Goal: Navigation & Orientation: Find specific page/section

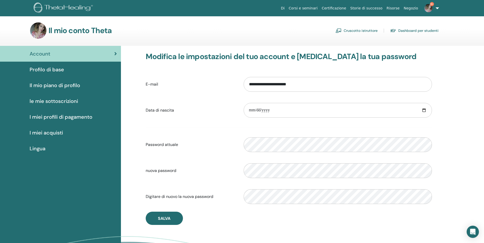
click at [363, 31] on link "Cruscotto istruttore" at bounding box center [356, 31] width 42 height 8
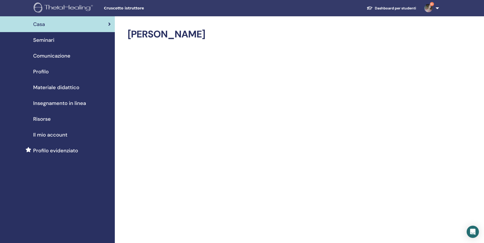
click at [396, 7] on link "Dashboard per studenti" at bounding box center [391, 8] width 58 height 9
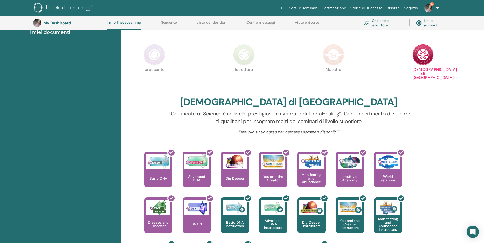
scroll to position [90, 0]
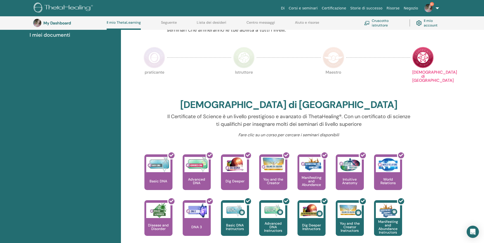
click at [247, 57] on img at bounding box center [243, 57] width 21 height 21
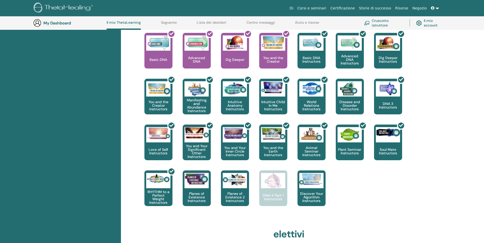
scroll to position [218, 0]
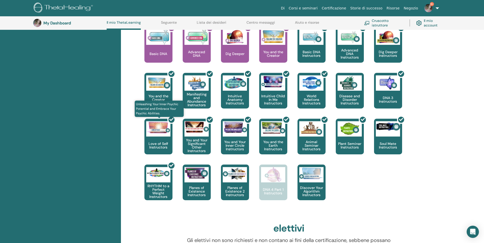
click at [159, 128] on div at bounding box center [161, 139] width 28 height 46
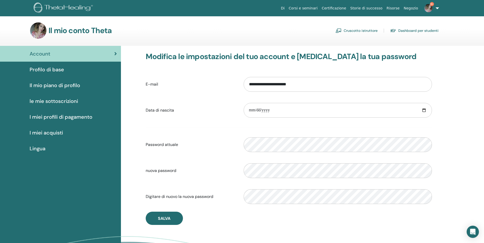
click at [419, 31] on link "Dashboard per studenti" at bounding box center [414, 31] width 48 height 8
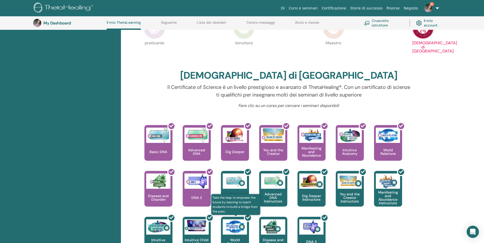
scroll to position [116, 0]
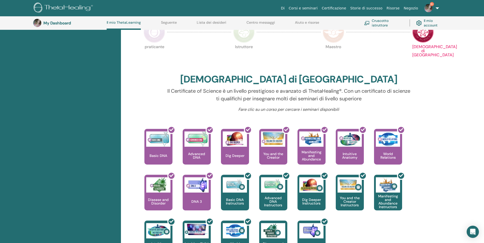
click at [241, 40] on img at bounding box center [243, 31] width 21 height 21
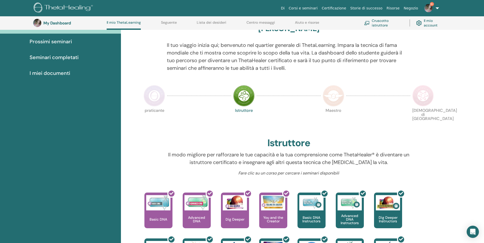
scroll to position [116, 0]
